Goal: Task Accomplishment & Management: Use online tool/utility

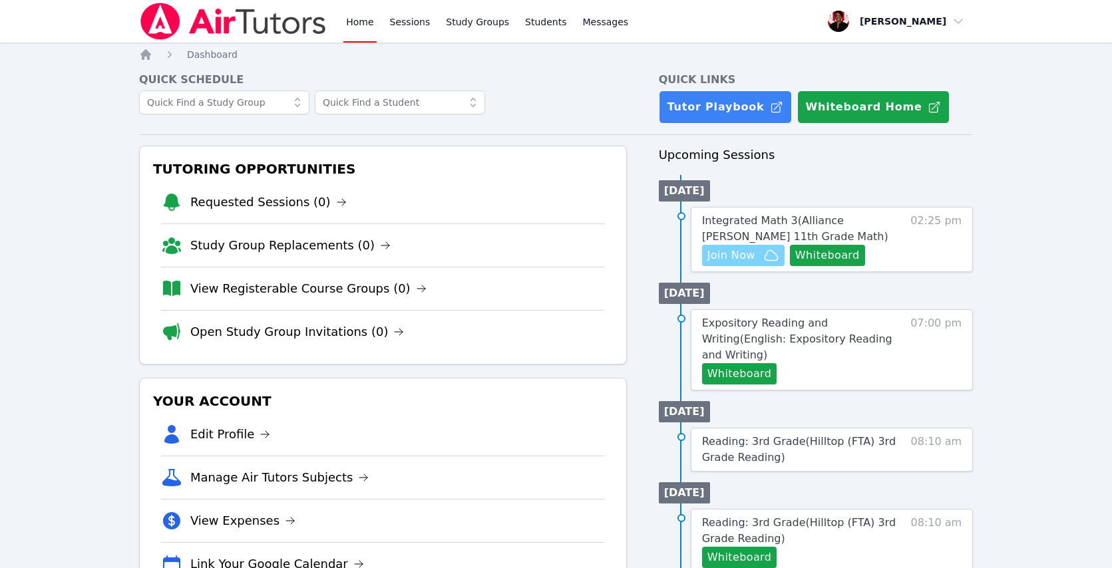
click at [763, 254] on icon "button" at bounding box center [771, 256] width 16 height 16
click at [833, 258] on button "Whiteboard" at bounding box center [827, 255] width 75 height 21
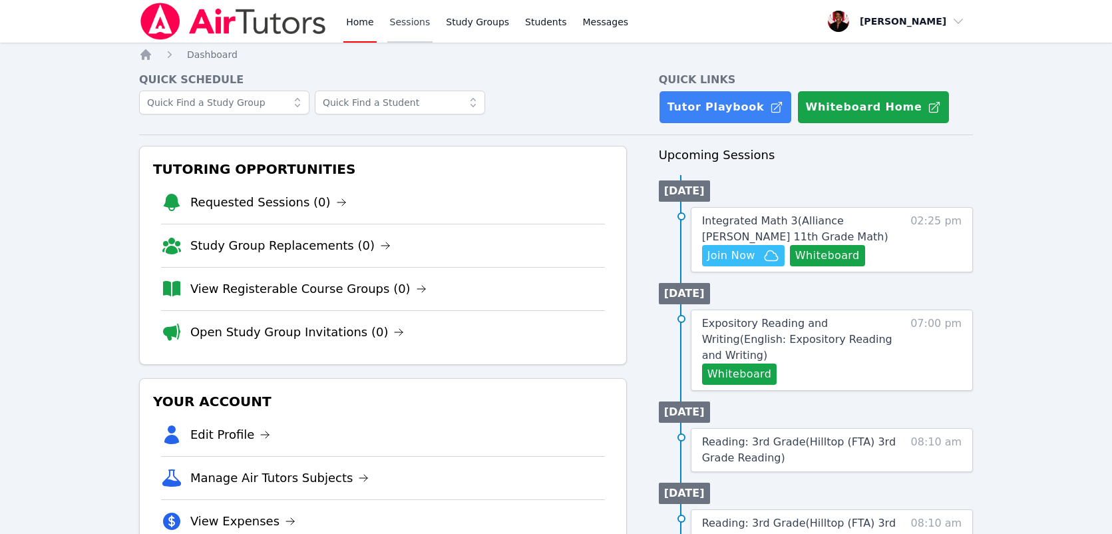
click at [429, 27] on link "Sessions" at bounding box center [410, 21] width 46 height 43
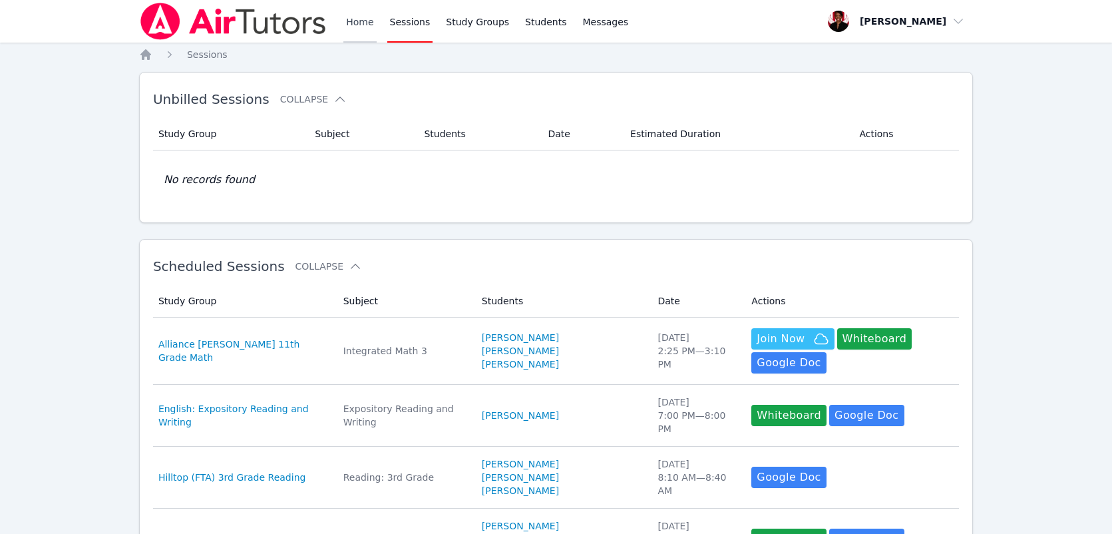
click at [364, 30] on link "Home" at bounding box center [359, 21] width 33 height 43
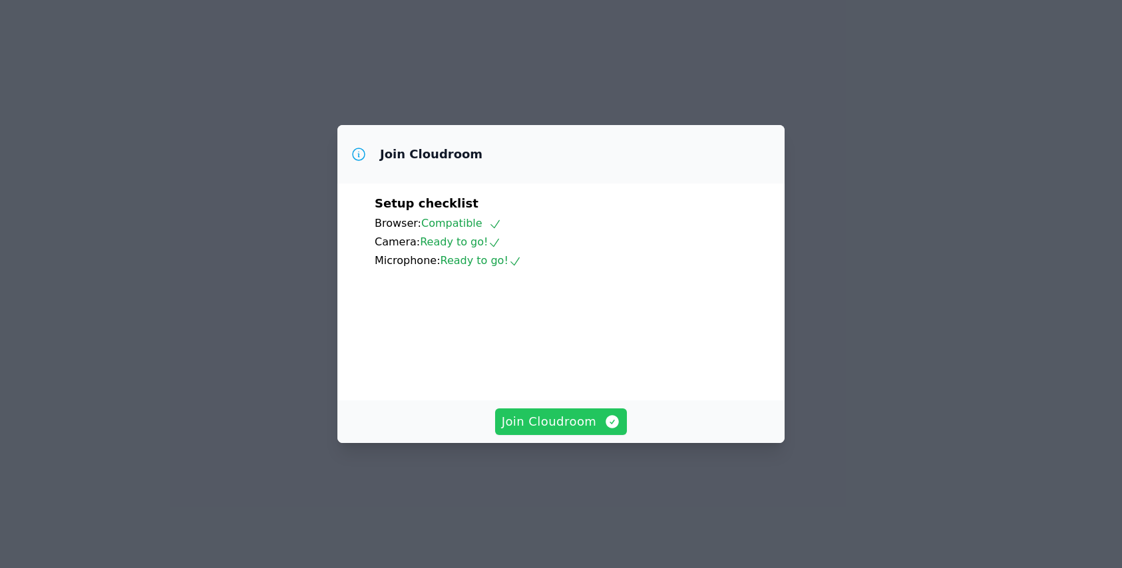
click at [580, 431] on span "Join Cloudroom" at bounding box center [561, 422] width 119 height 19
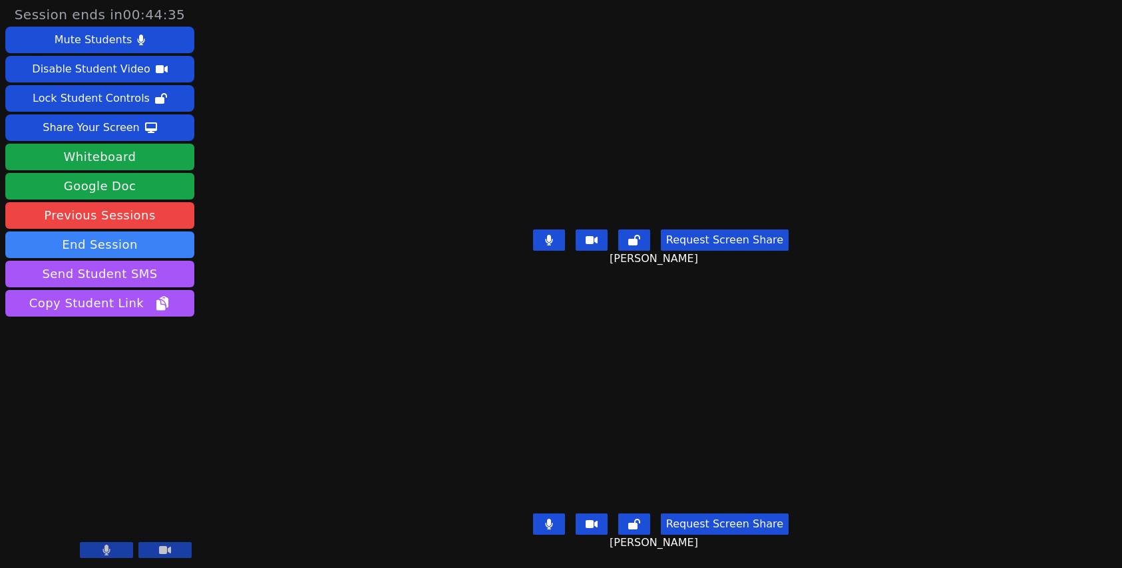
click at [104, 548] on icon at bounding box center [106, 550] width 7 height 11
click at [114, 558] on button at bounding box center [106, 550] width 53 height 16
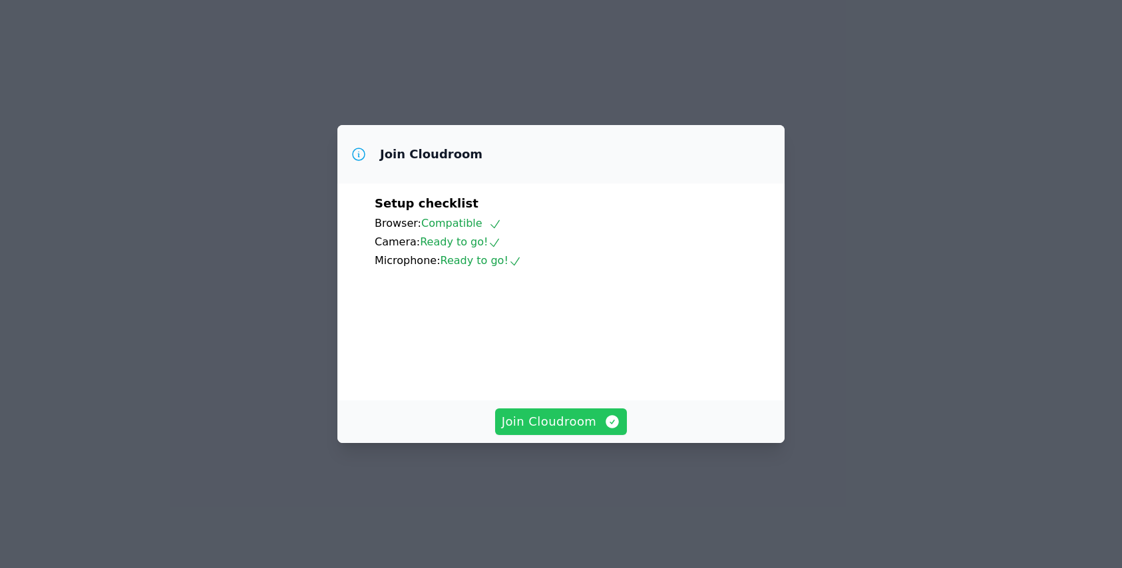
click at [600, 431] on span "Join Cloudroom" at bounding box center [561, 422] width 119 height 19
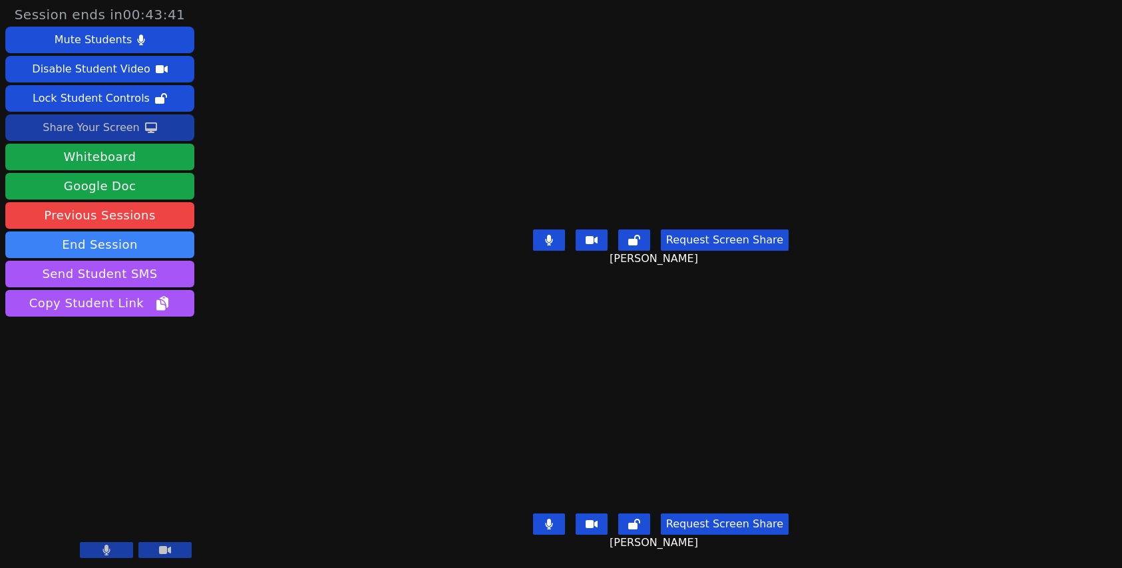
click at [176, 126] on button "Share Your Screen" at bounding box center [99, 127] width 189 height 27
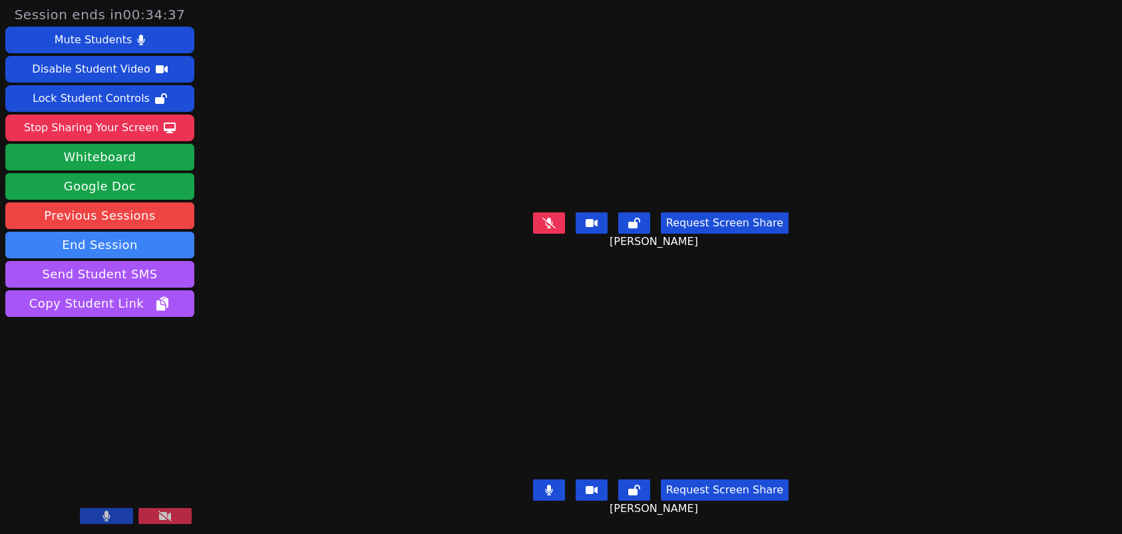
click at [96, 515] on button at bounding box center [106, 516] width 53 height 16
click at [110, 512] on icon at bounding box center [106, 515] width 13 height 11
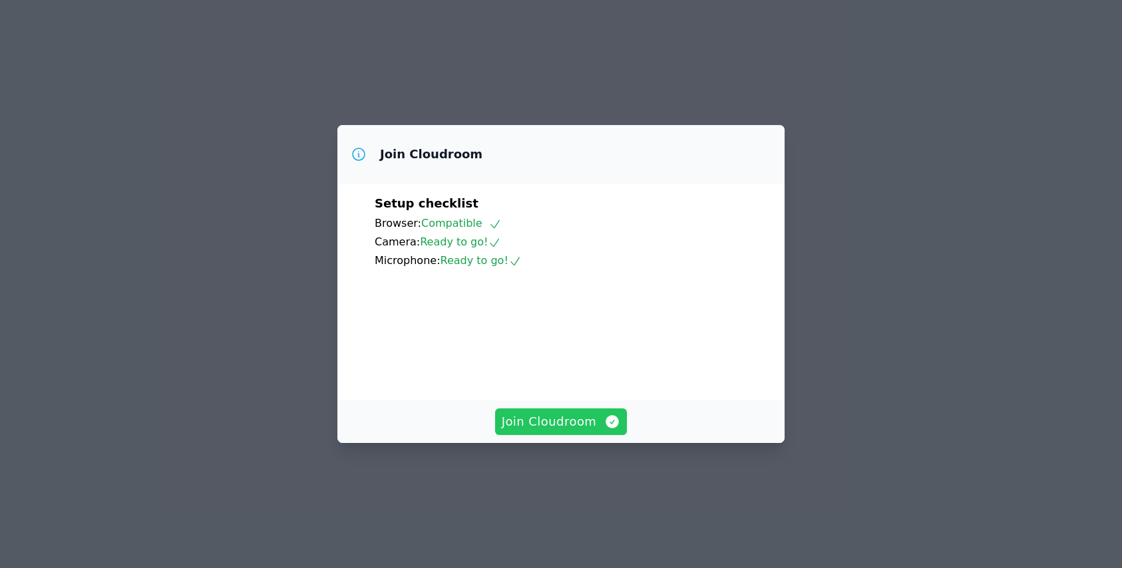
click at [575, 431] on span "Join Cloudroom" at bounding box center [561, 422] width 119 height 19
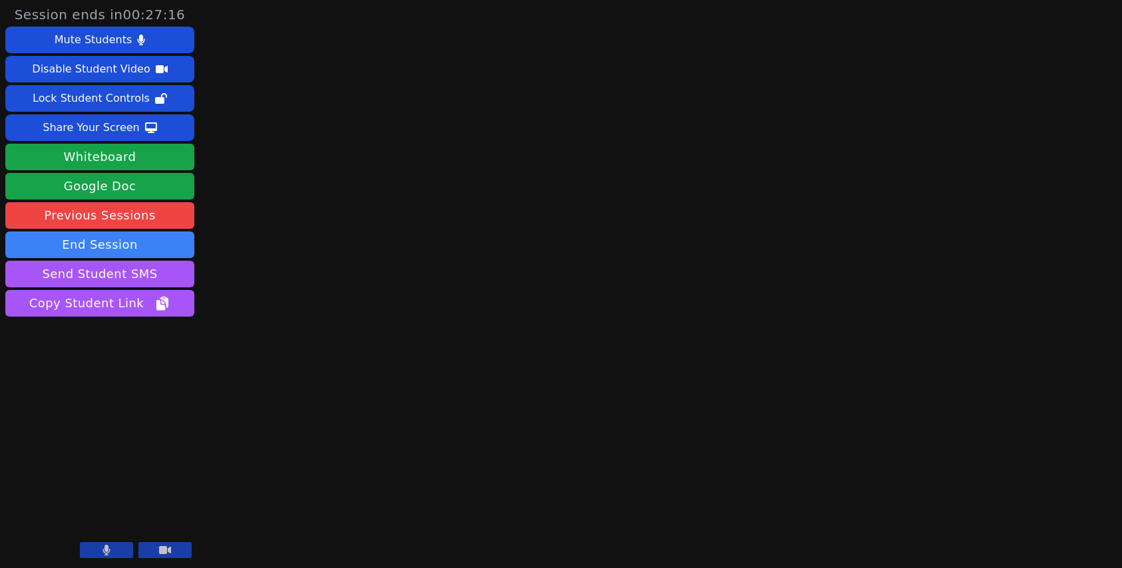
click at [113, 550] on button at bounding box center [106, 550] width 53 height 16
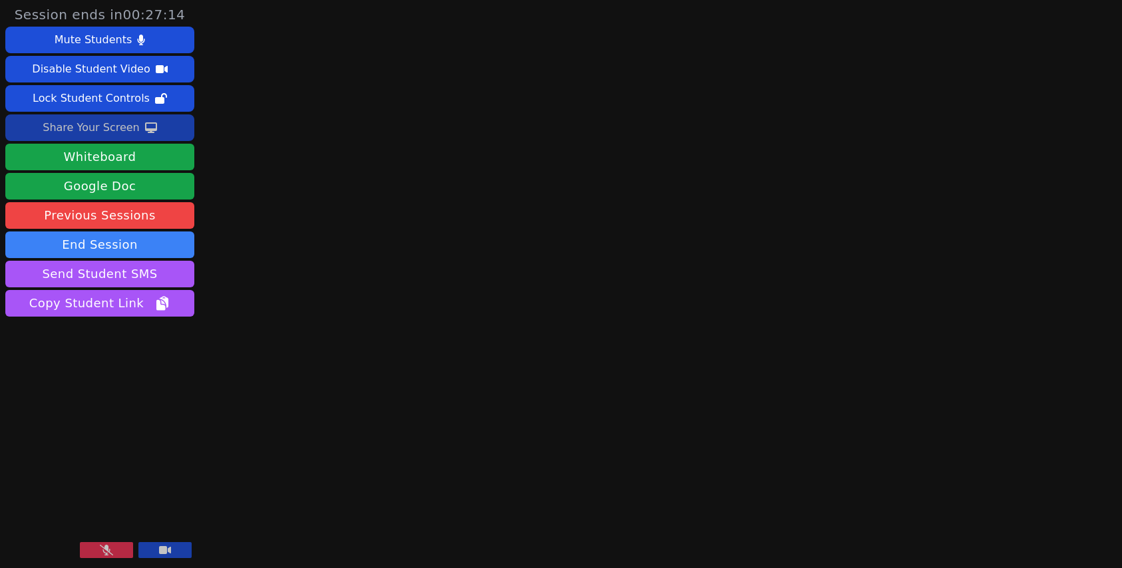
click at [145, 123] on icon at bounding box center [151, 127] width 12 height 11
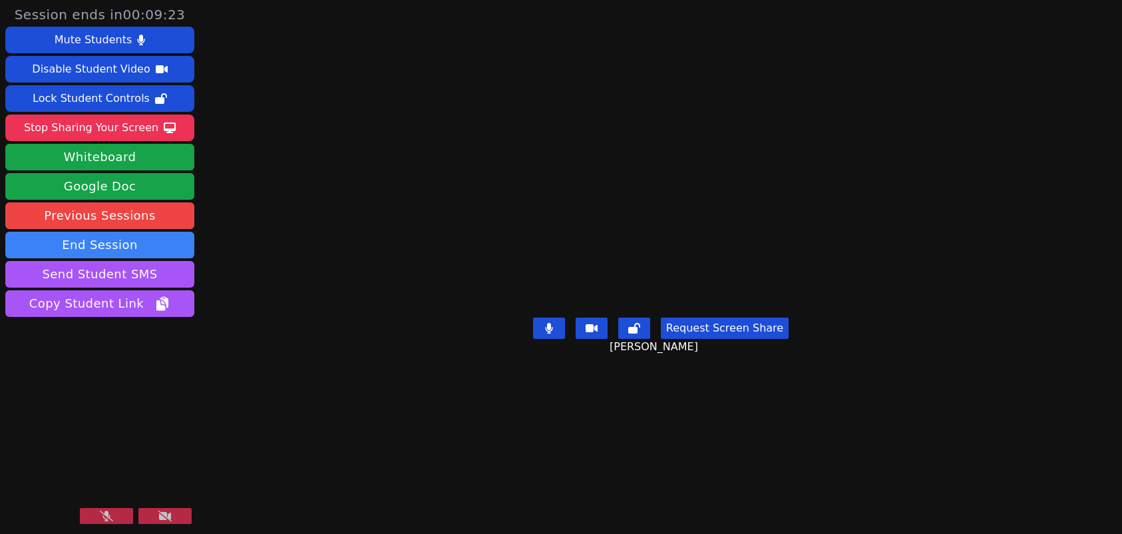
click at [107, 512] on icon at bounding box center [106, 515] width 13 height 11
click at [173, 525] on div at bounding box center [136, 517] width 112 height 18
click at [174, 516] on button at bounding box center [164, 516] width 53 height 16
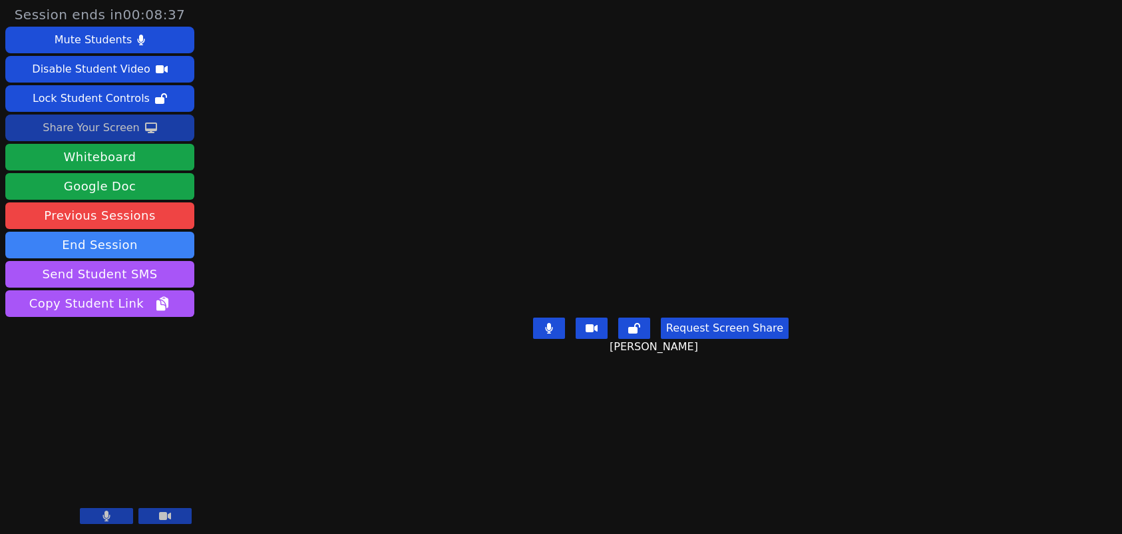
click at [98, 122] on div "Share Your Screen" at bounding box center [91, 127] width 97 height 21
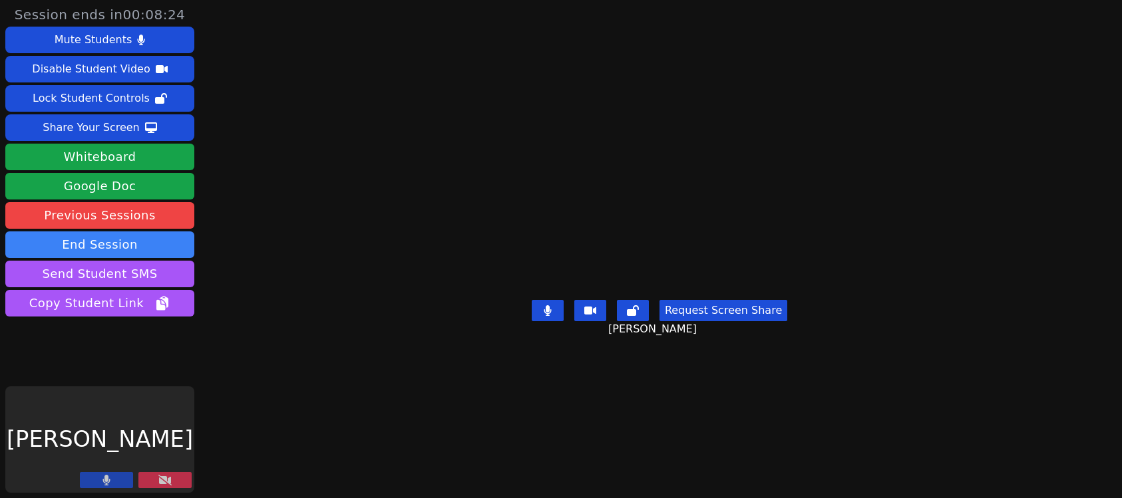
click at [160, 482] on icon at bounding box center [164, 480] width 13 height 11
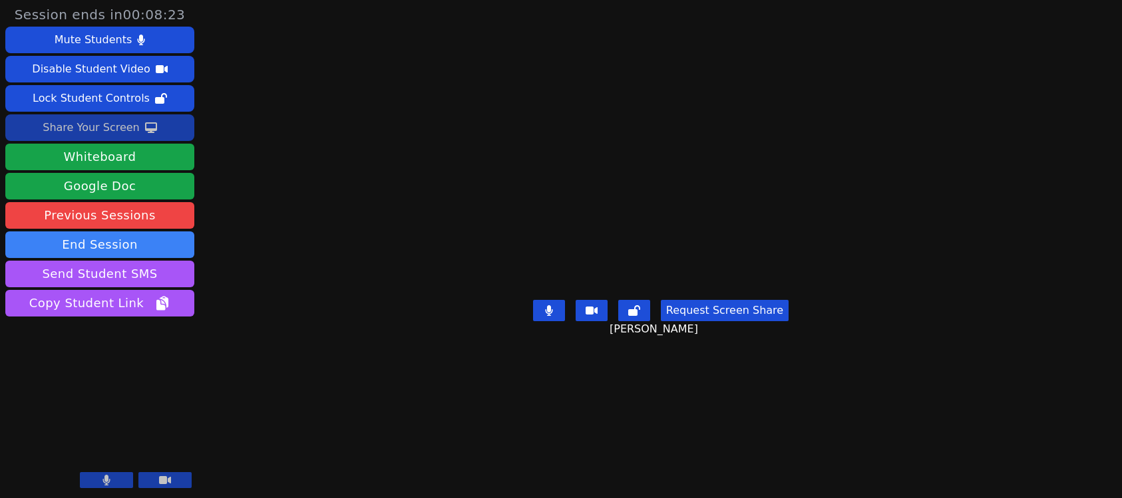
click at [141, 119] on button "Share Your Screen" at bounding box center [99, 127] width 189 height 27
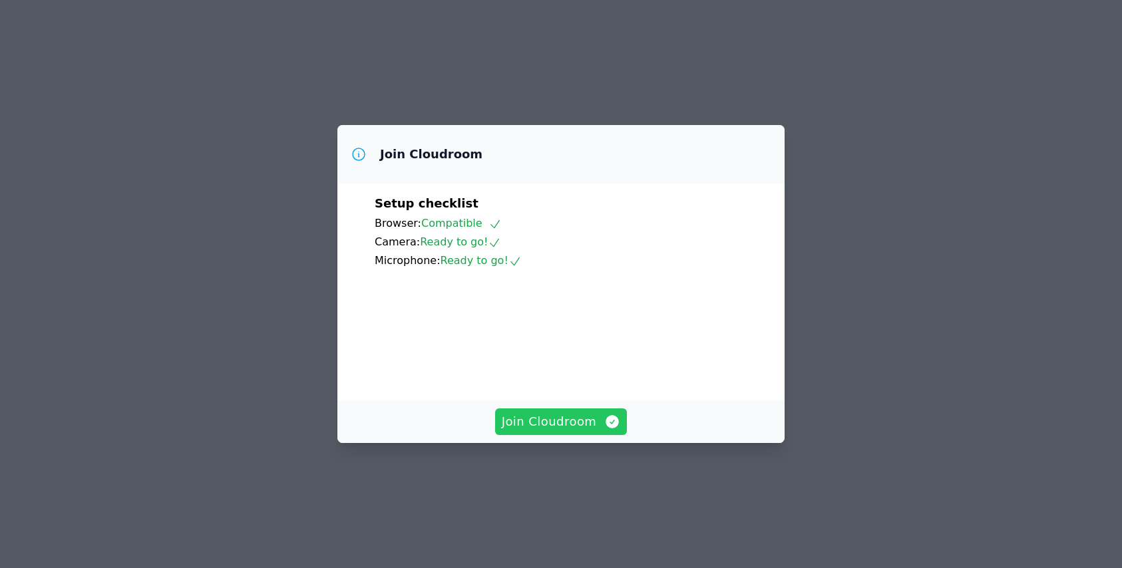
click at [533, 431] on span "Join Cloudroom" at bounding box center [561, 422] width 119 height 19
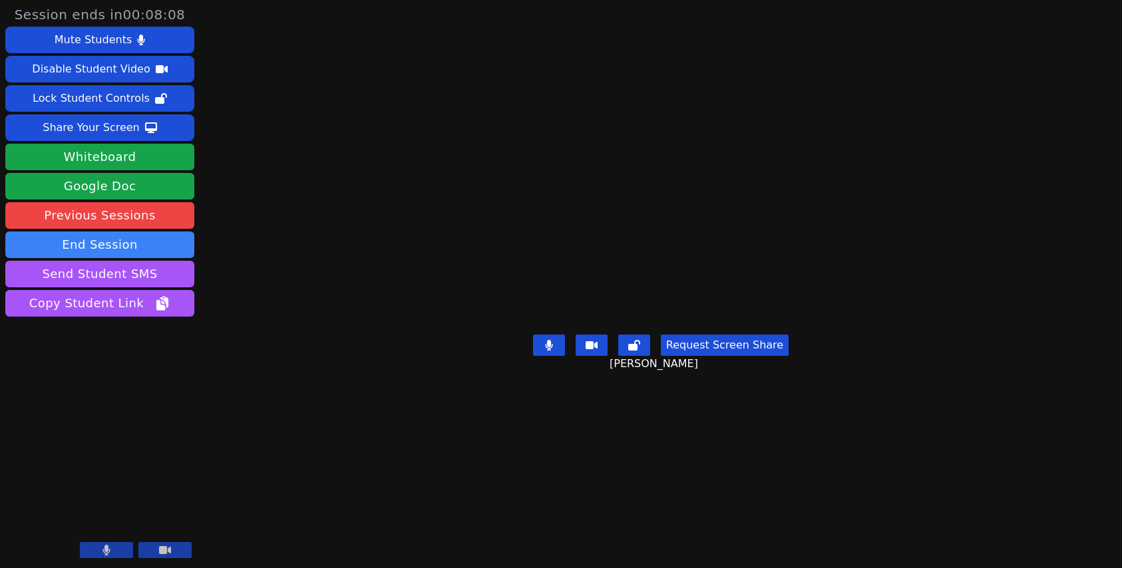
drag, startPoint x: 116, startPoint y: 552, endPoint x: 173, endPoint y: 472, distance: 98.2
click at [172, 476] on div "[PERSON_NAME]" at bounding box center [99, 510] width 189 height 106
click at [136, 128] on button "Share Your Screen" at bounding box center [99, 127] width 189 height 27
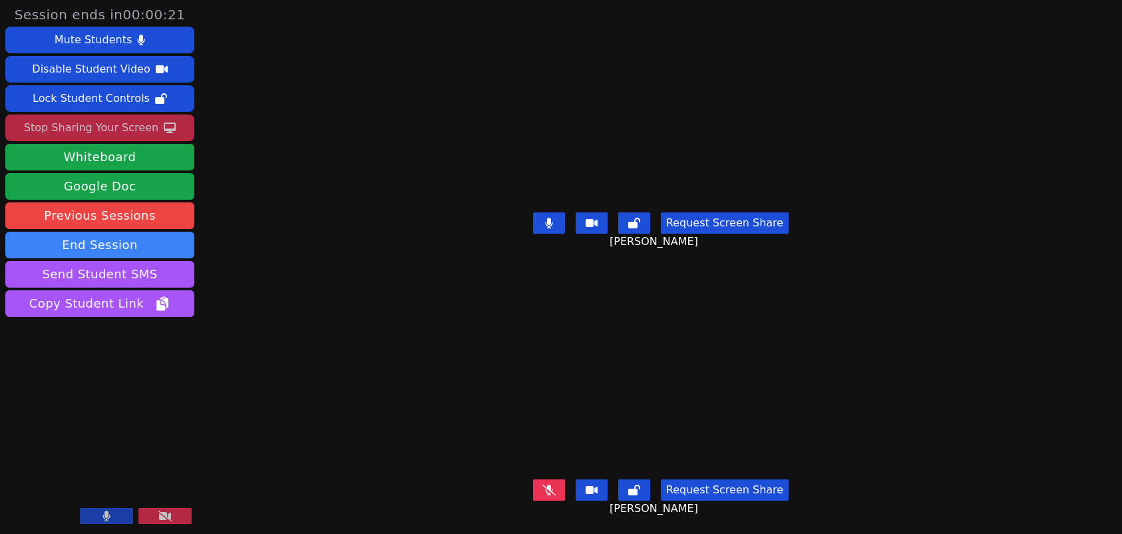
click at [150, 123] on div "Stop Sharing Your Screen" at bounding box center [91, 127] width 134 height 21
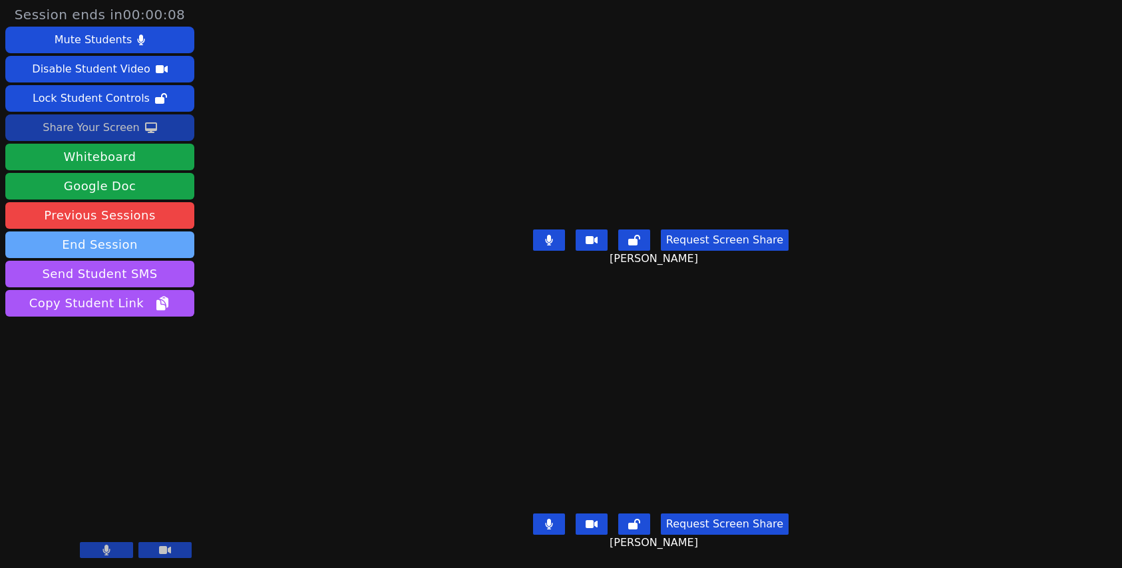
click at [125, 238] on button "End Session" at bounding box center [99, 245] width 189 height 27
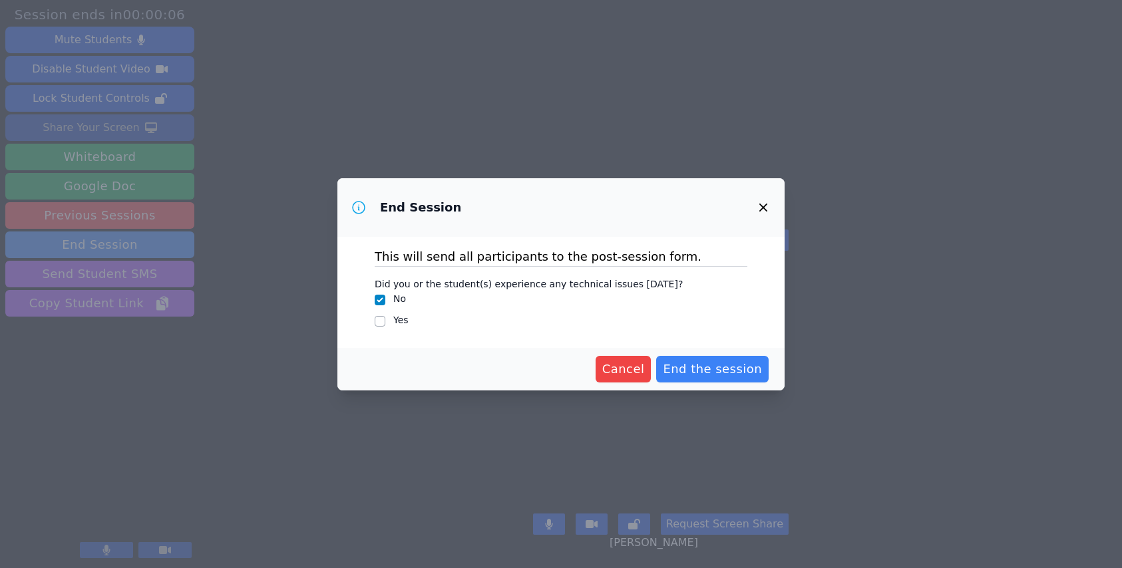
drag, startPoint x: 708, startPoint y: 373, endPoint x: 729, endPoint y: 305, distance: 70.5
click at [711, 363] on span "End the session" at bounding box center [712, 369] width 99 height 19
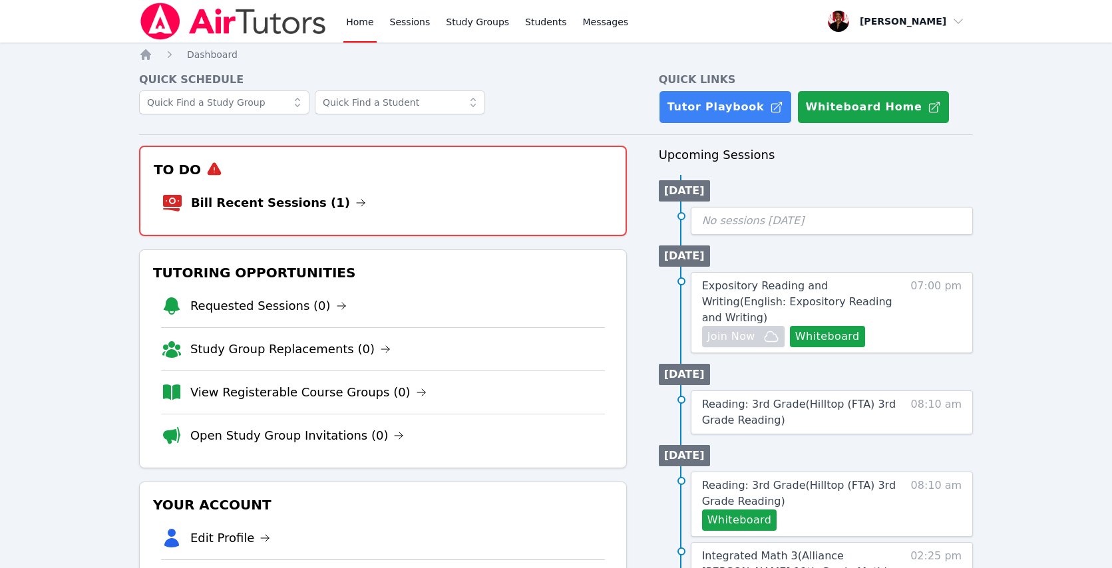
click at [260, 180] on h3 "To Do" at bounding box center [383, 170] width 464 height 24
click at [265, 203] on link "Bill Recent Sessions (1)" at bounding box center [278, 203] width 175 height 19
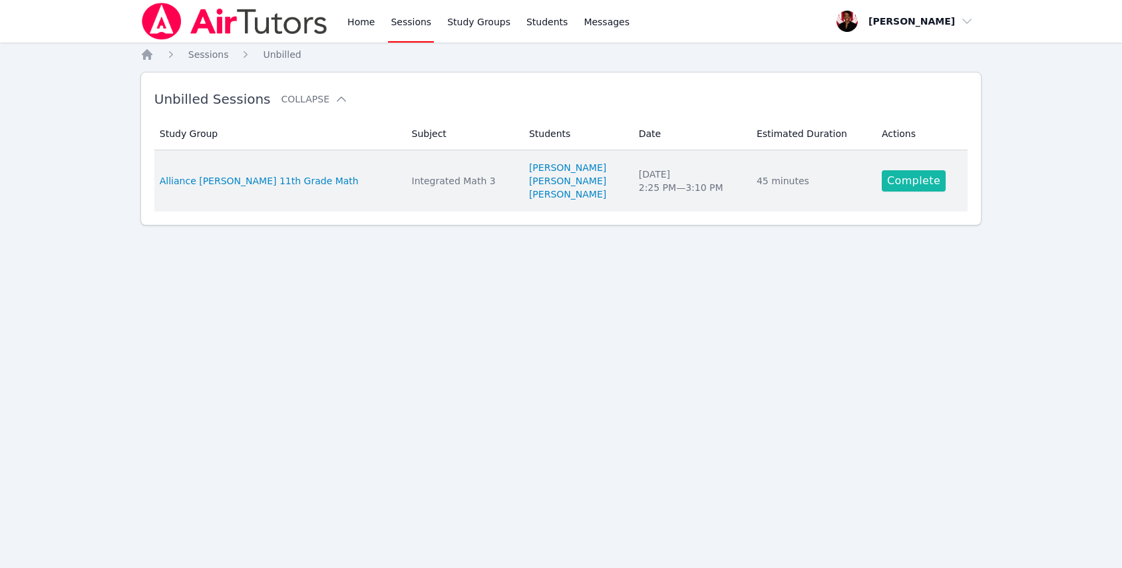
click at [909, 181] on link "Complete" at bounding box center [914, 180] width 64 height 21
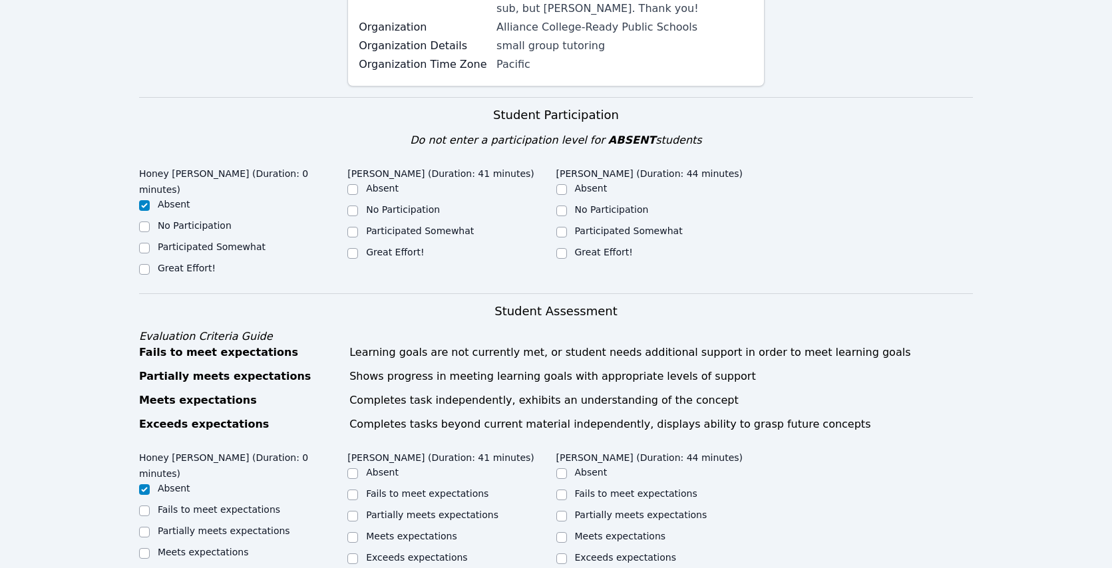
scroll to position [389, 0]
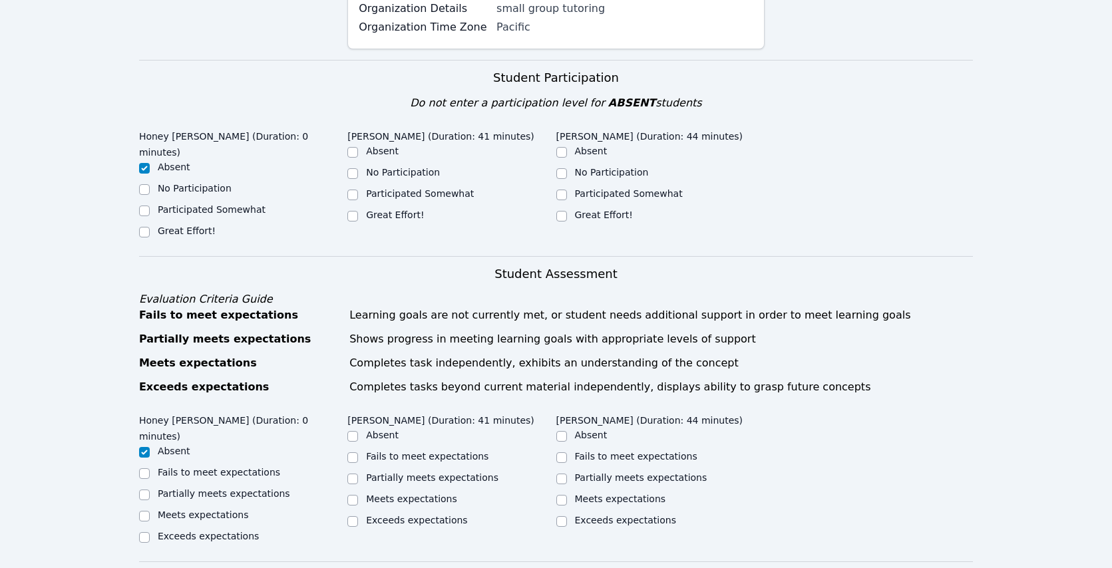
click at [372, 210] on label "Great Effort!" at bounding box center [395, 215] width 58 height 11
click at [358, 211] on input "Great Effort!" at bounding box center [352, 216] width 11 height 11
checkbox input "true"
click at [582, 210] on label "Great Effort!" at bounding box center [604, 215] width 58 height 11
click at [567, 211] on input "Great Effort!" at bounding box center [561, 216] width 11 height 11
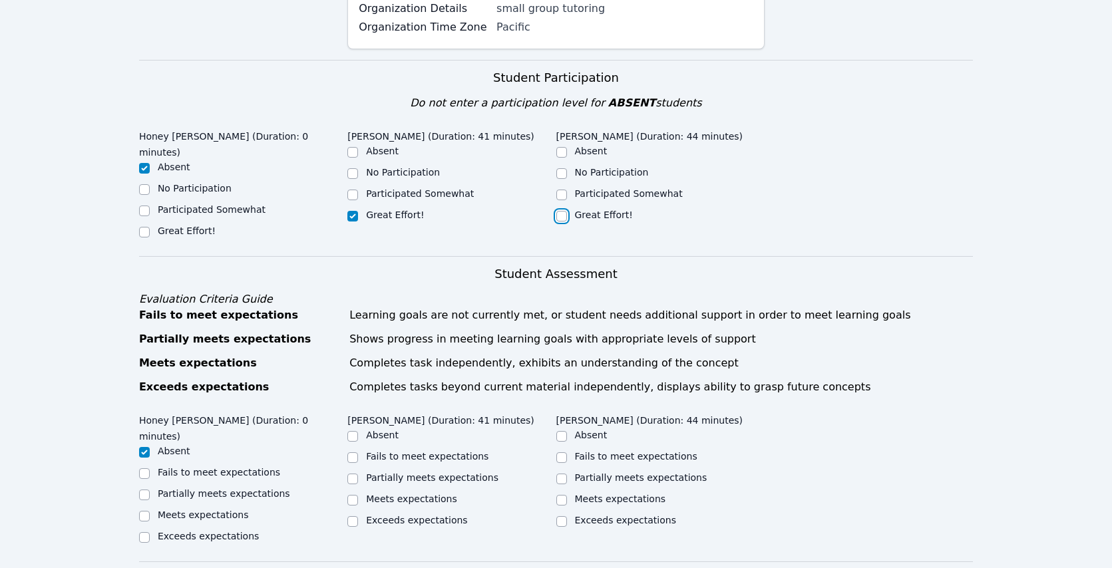
checkbox input "true"
click at [371, 501] on label "Meets expectations" at bounding box center [411, 499] width 91 height 11
click at [358, 501] on input "Meets expectations" at bounding box center [352, 500] width 11 height 11
checkbox input "true"
click at [585, 494] on label "Meets expectations" at bounding box center [620, 499] width 91 height 11
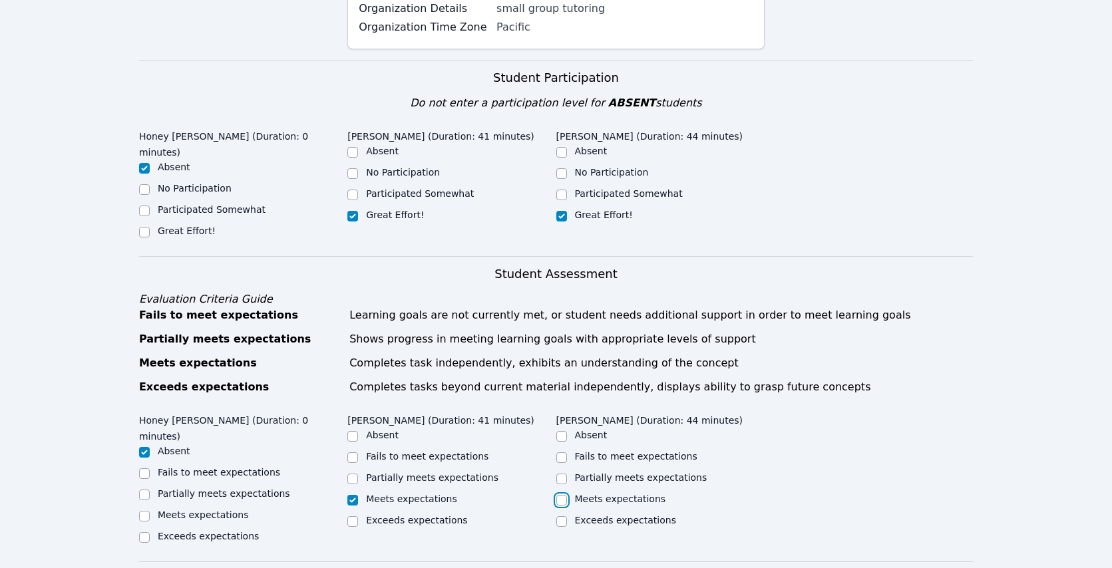
click at [567, 495] on input "Meets expectations" at bounding box center [561, 500] width 11 height 11
checkbox input "true"
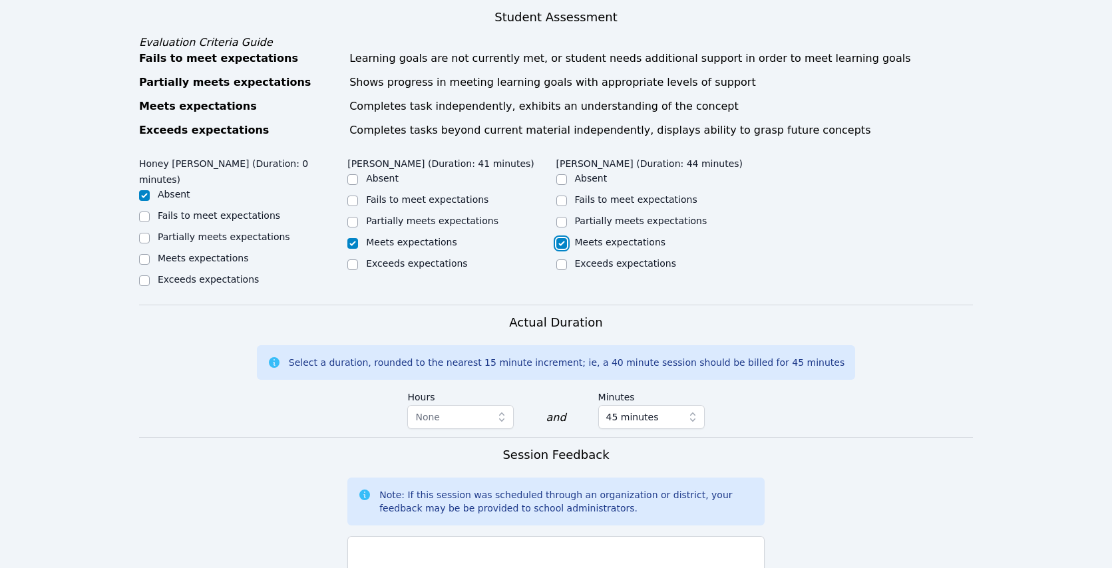
scroll to position [818, 0]
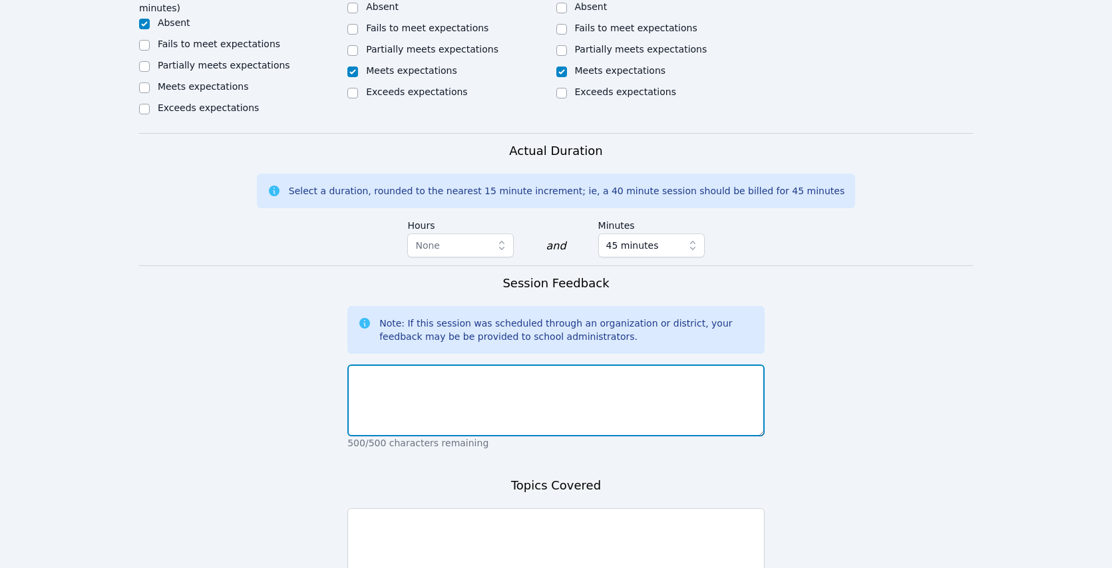
click at [498, 375] on textarea at bounding box center [555, 401] width 417 height 72
type textarea "Learners did have some difficulty with factoring independently. They did well o…"
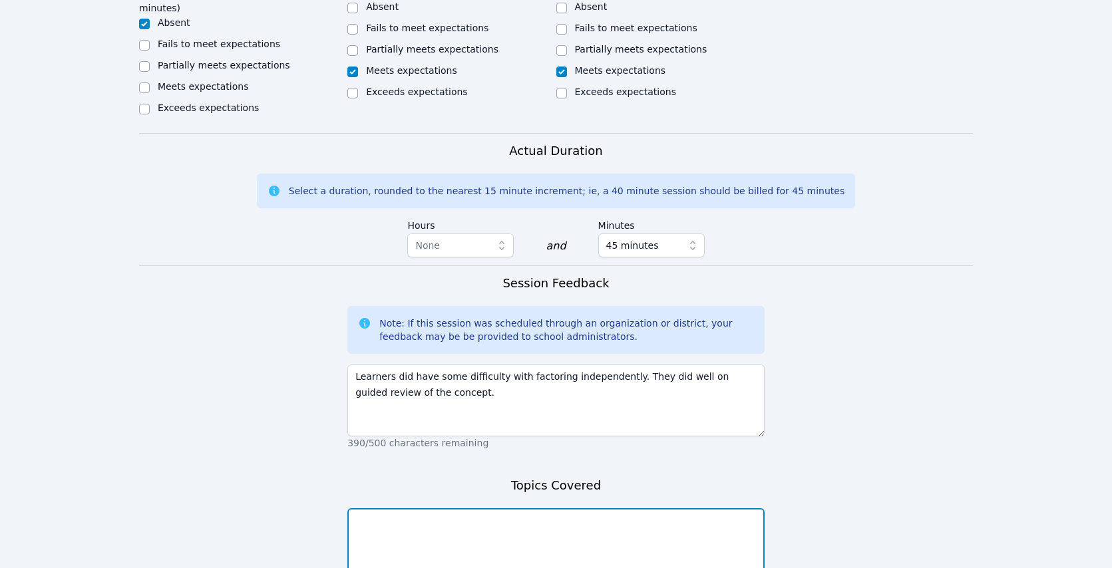
click at [506, 516] on textarea at bounding box center [555, 544] width 417 height 72
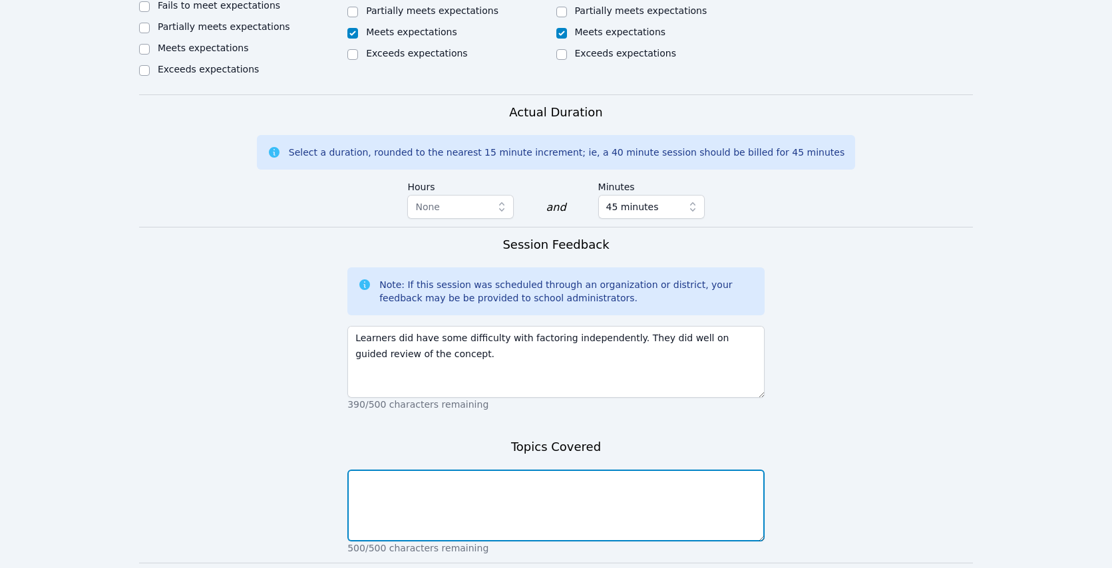
scroll to position [937, 0]
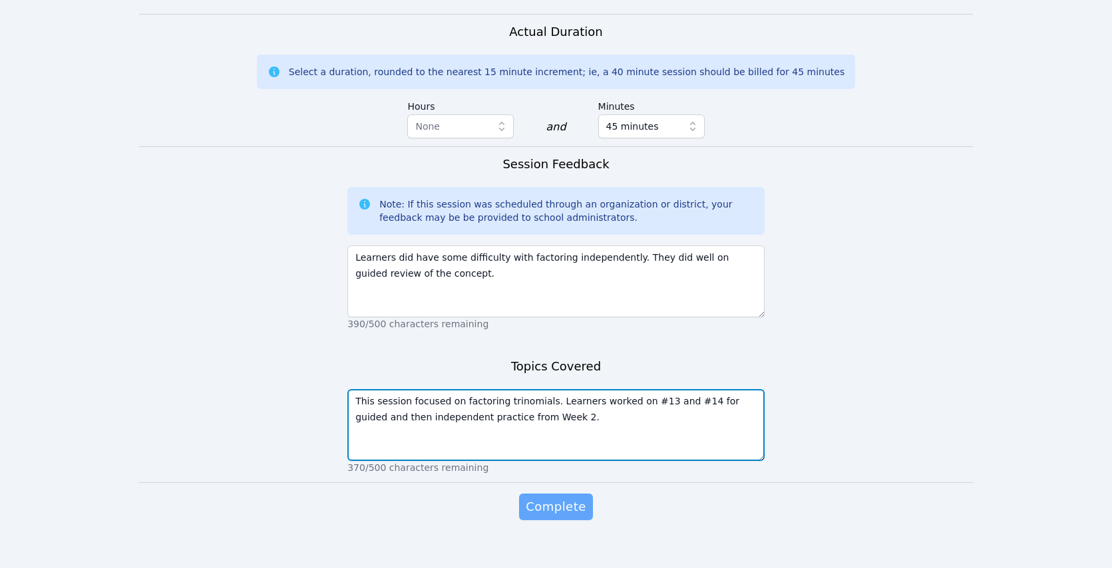
type textarea "This session focused on factoring trinomials. Learners worked on #13 and #14 fo…"
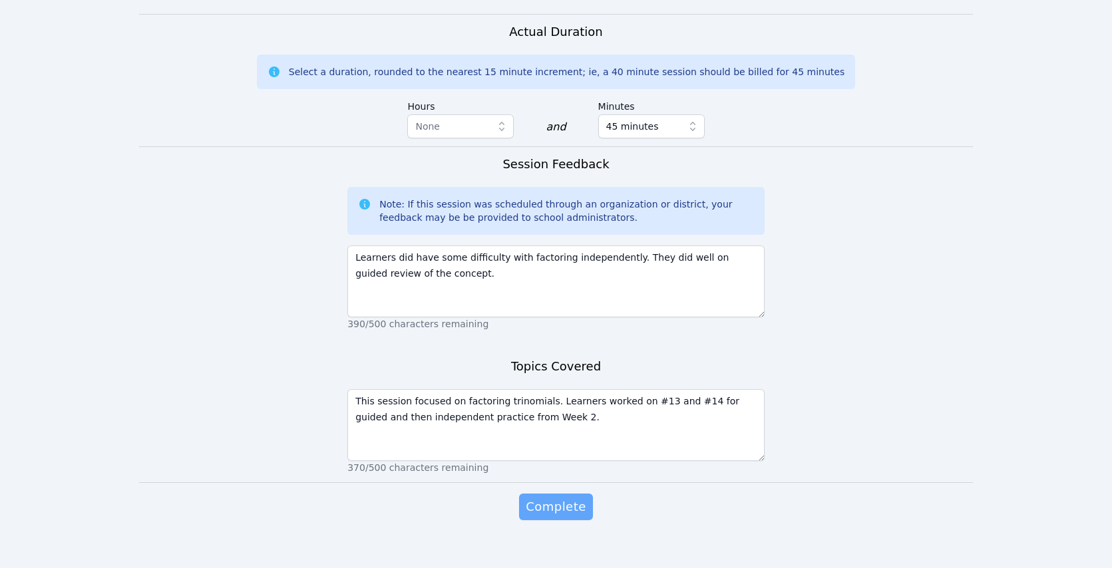
click at [547, 498] on span "Complete" at bounding box center [556, 507] width 60 height 19
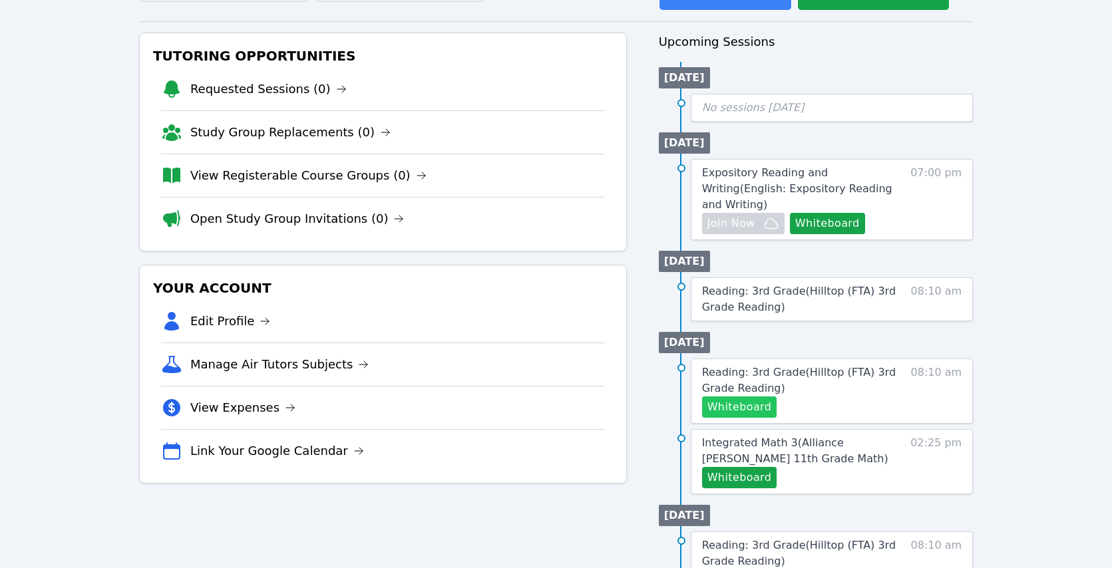
scroll to position [115, 0]
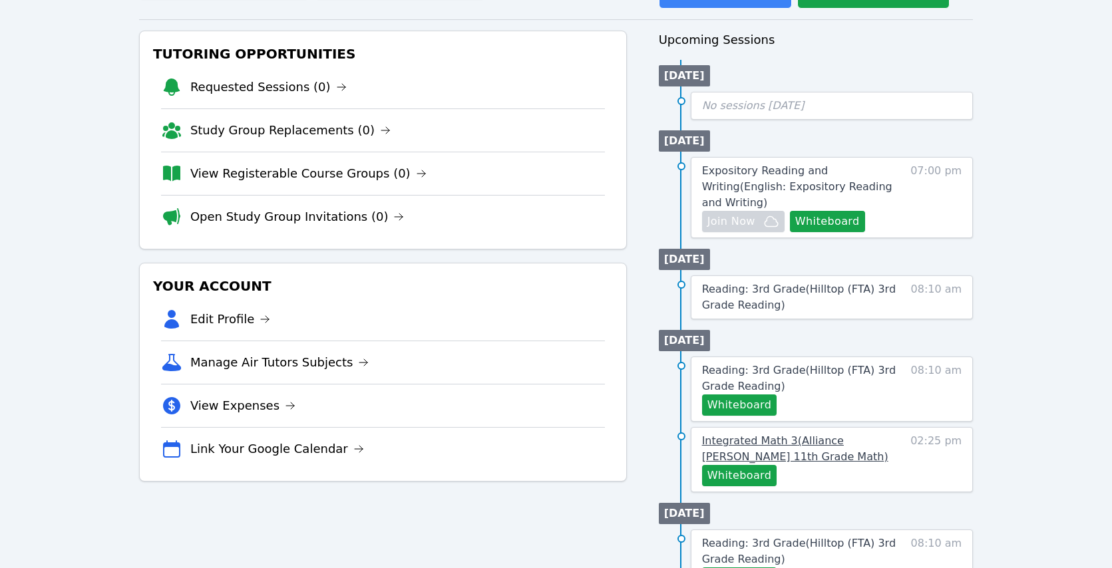
click at [785, 443] on span "Integrated Math 3 ( Alliance McKinzie 11th Grade Math )" at bounding box center [795, 449] width 186 height 29
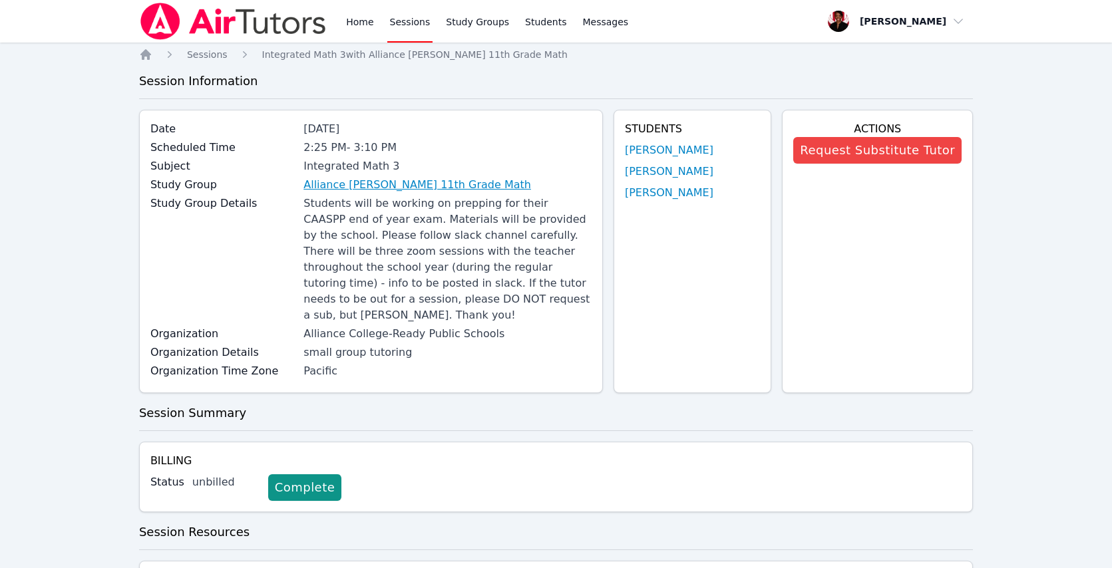
click at [415, 188] on link "Alliance [PERSON_NAME] 11th Grade Math" at bounding box center [417, 185] width 228 height 16
